Goal: Navigation & Orientation: Find specific page/section

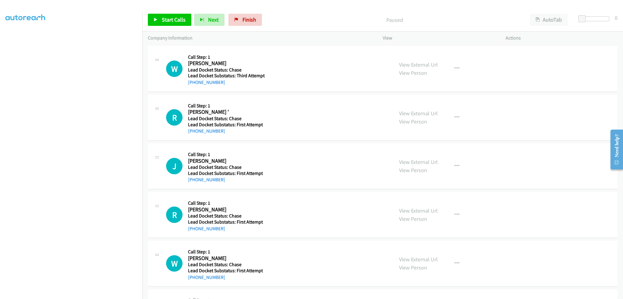
scroll to position [0, 5]
drag, startPoint x: 239, startPoint y: 19, endPoint x: 338, endPoint y: 24, distance: 99.3
click at [239, 19] on link "Finish" at bounding box center [245, 20] width 33 height 12
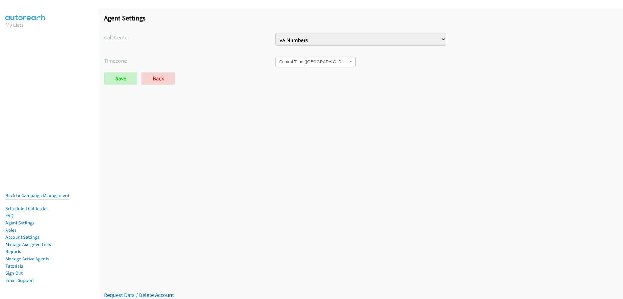
click at [22, 234] on link "Account Settings" at bounding box center [22, 237] width 34 height 6
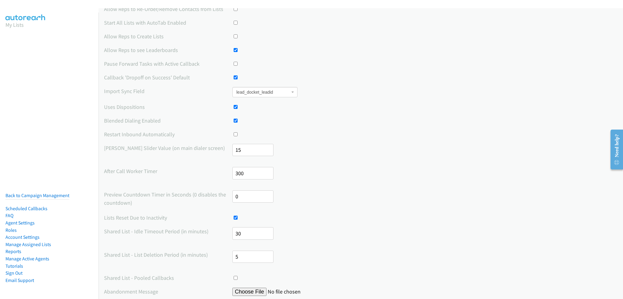
scroll to position [30, 0]
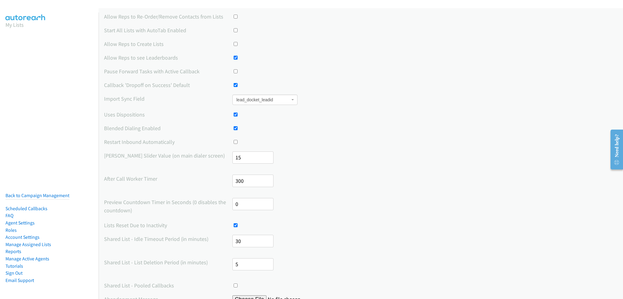
click at [142, 142] on label "Restart Inbound Automatically" at bounding box center [168, 142] width 128 height 8
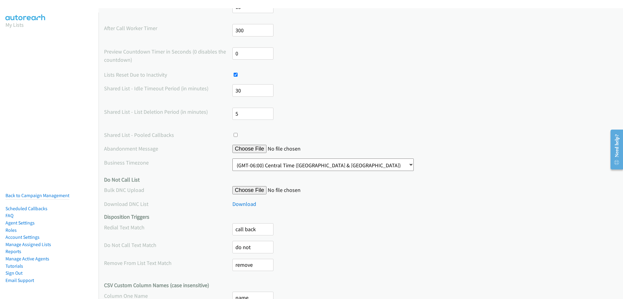
scroll to position [149, 0]
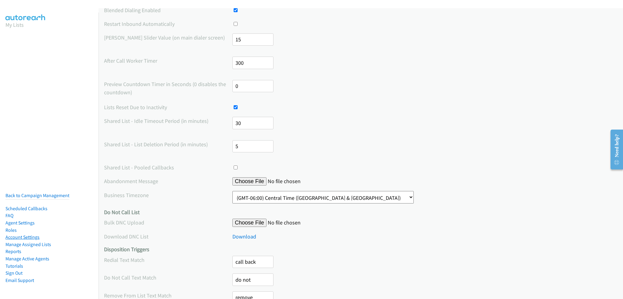
click at [16, 234] on link "Account Settings" at bounding box center [22, 237] width 34 height 6
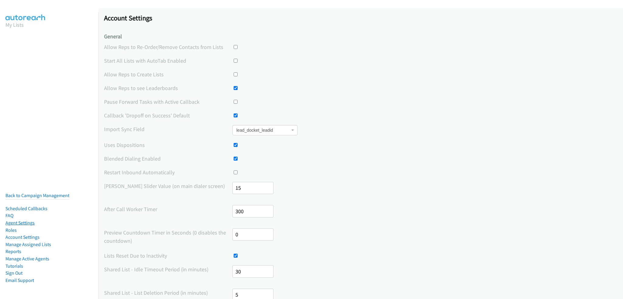
click at [27, 220] on link "Agent Settings" at bounding box center [19, 223] width 29 height 6
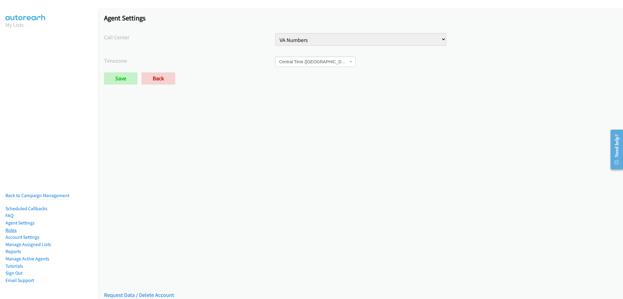
click at [9, 227] on link "Roles" at bounding box center [10, 230] width 11 height 6
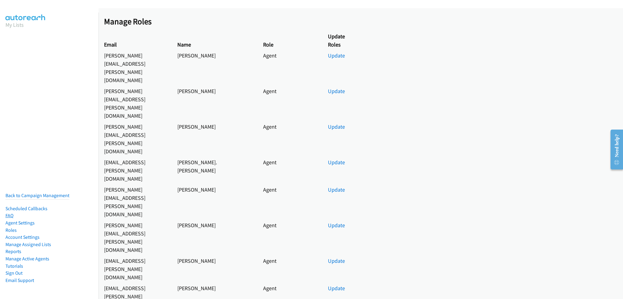
click at [11, 213] on link "FAQ" at bounding box center [9, 216] width 8 height 6
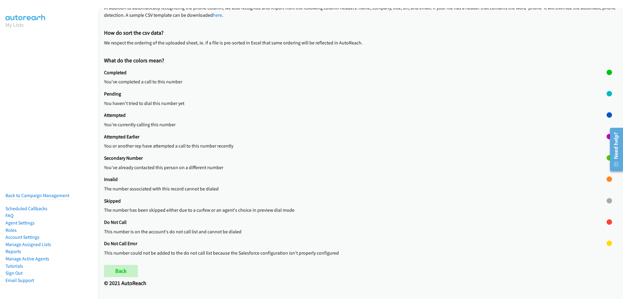
scroll to position [168, 0]
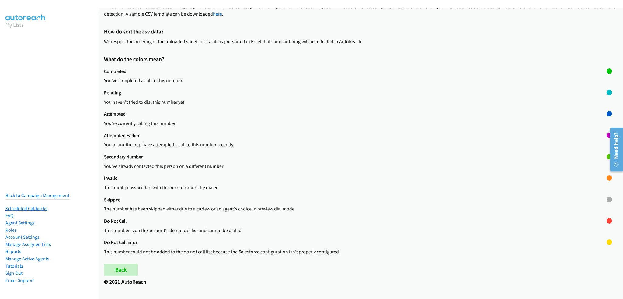
click at [23, 206] on link "Scheduled Callbacks" at bounding box center [26, 209] width 42 height 6
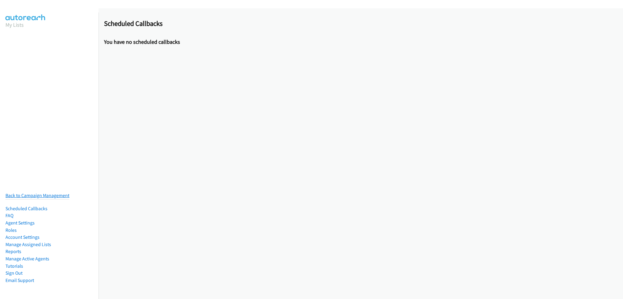
click at [29, 193] on link "Back to Campaign Management" at bounding box center [37, 196] width 64 height 6
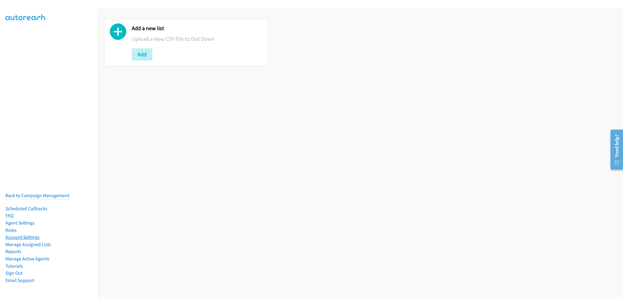
click at [27, 234] on link "Account Settings" at bounding box center [22, 237] width 34 height 6
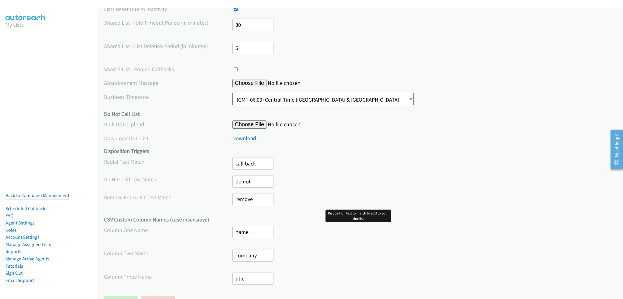
scroll to position [270, 0]
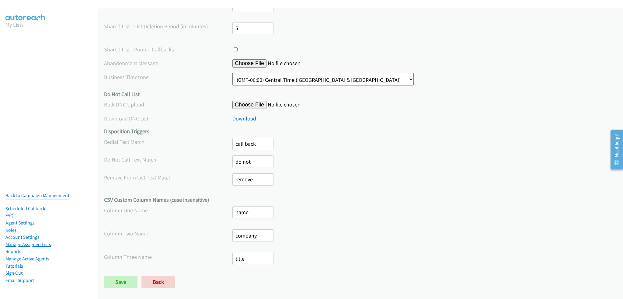
click at [29, 242] on link "Manage Assigned Lists" at bounding box center [28, 245] width 46 height 6
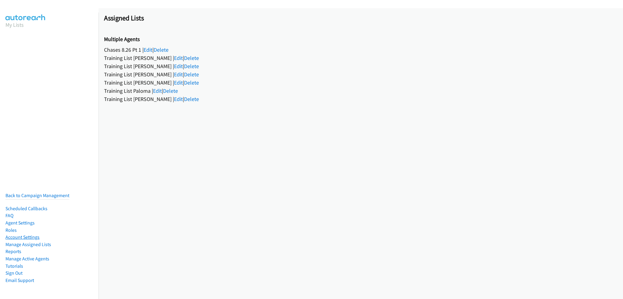
click at [30, 235] on link "Account Settings" at bounding box center [22, 237] width 34 height 6
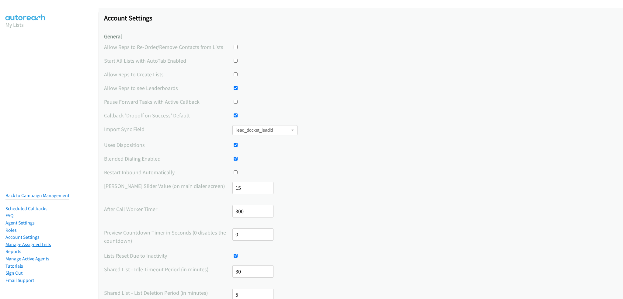
click at [37, 242] on link "Manage Assigned Lists" at bounding box center [28, 245] width 46 height 6
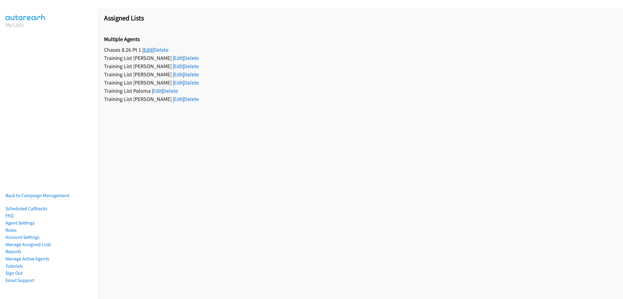
click at [151, 50] on link "Edit" at bounding box center [148, 49] width 9 height 7
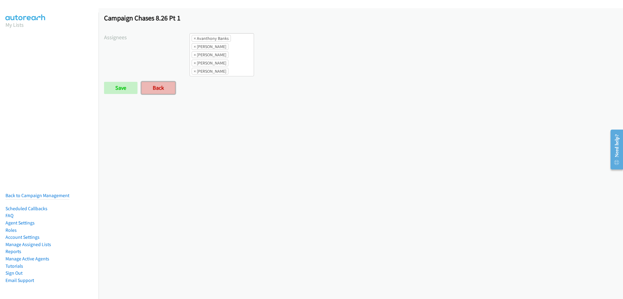
click at [153, 89] on link "Back" at bounding box center [159, 88] width 34 height 12
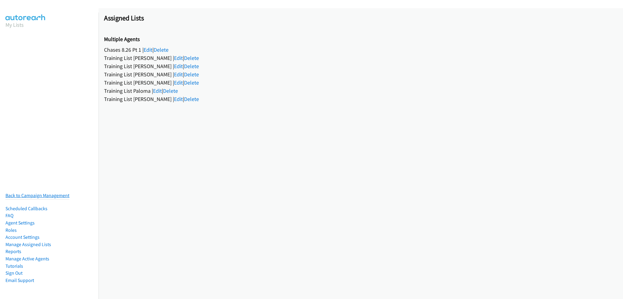
click at [32, 193] on link "Back to Campaign Management" at bounding box center [37, 196] width 64 height 6
